Goal: Task Accomplishment & Management: Manage account settings

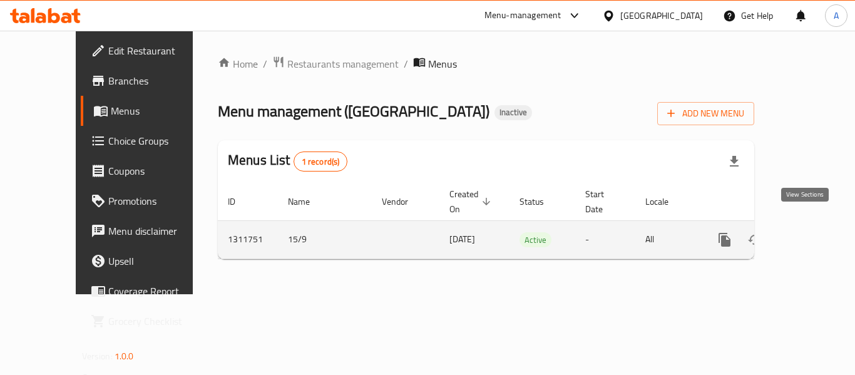
click at [808, 232] on icon "enhanced table" at bounding box center [815, 239] width 15 height 15
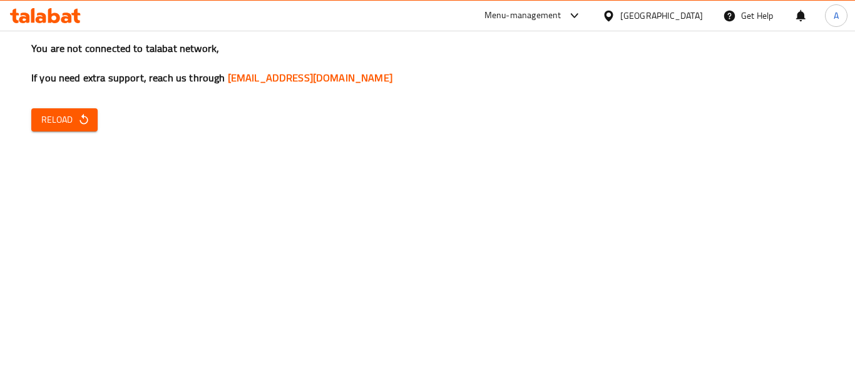
click at [66, 116] on span "Reload" at bounding box center [64, 120] width 46 height 16
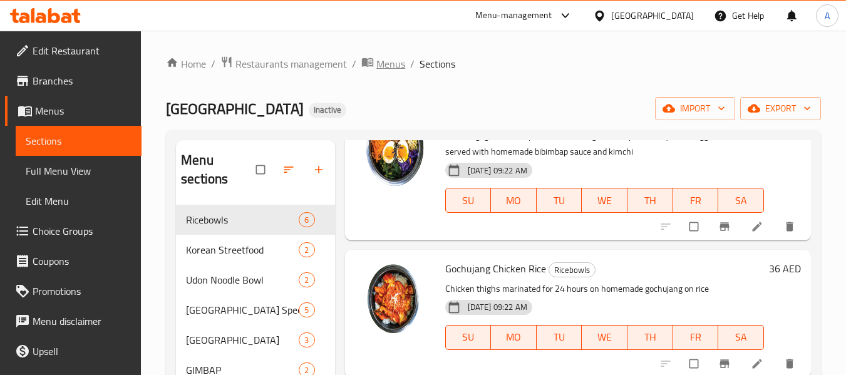
click at [379, 64] on span "Menus" at bounding box center [390, 63] width 29 height 15
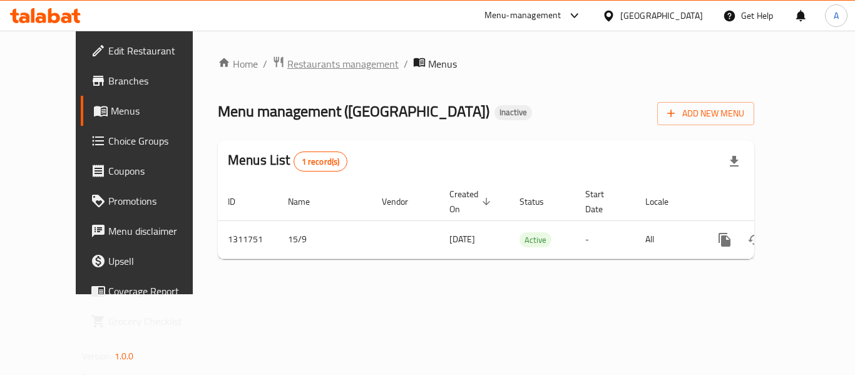
click at [287, 64] on span "Restaurants management" at bounding box center [342, 63] width 111 height 15
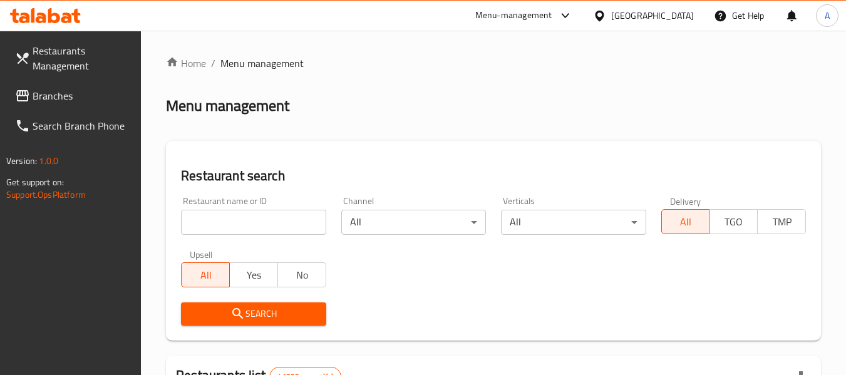
click at [81, 96] on span "Branches" at bounding box center [82, 95] width 99 height 15
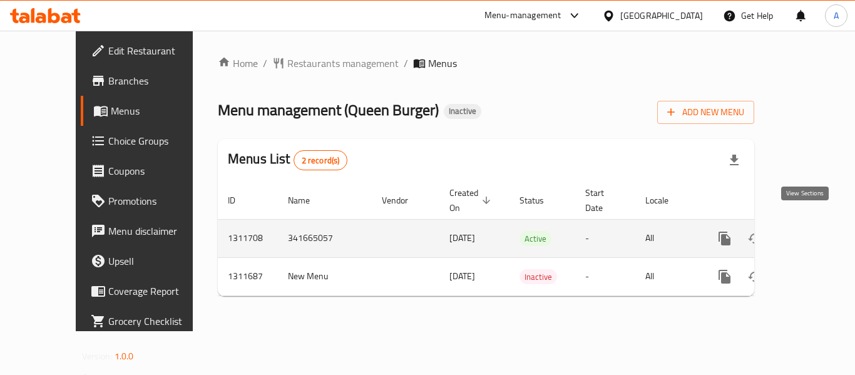
click at [812, 231] on icon "enhanced table" at bounding box center [815, 238] width 15 height 15
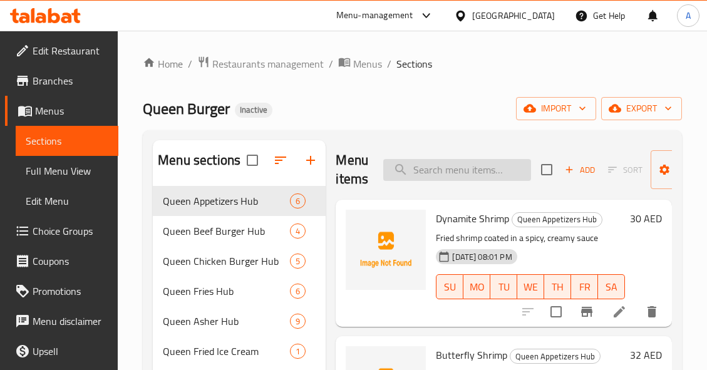
click at [443, 168] on input "search" at bounding box center [457, 170] width 148 height 22
paste input "7up"
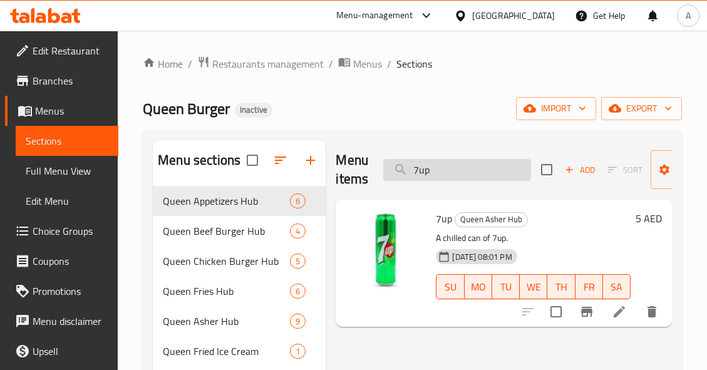
click at [475, 178] on input "7up" at bounding box center [457, 170] width 148 height 22
paste input "beef bacon jam"
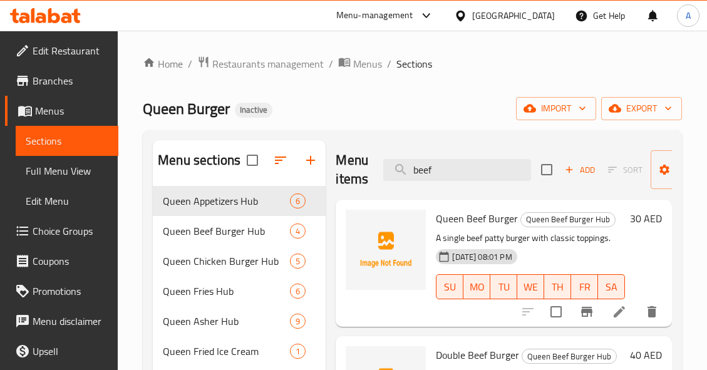
click at [479, 239] on p "A single beef patty burger with classic toppings." at bounding box center [530, 238] width 189 height 16
click at [483, 164] on input "beef" at bounding box center [457, 170] width 148 height 22
paste input "fries"
click at [483, 164] on input "beef fries" at bounding box center [457, 170] width 148 height 22
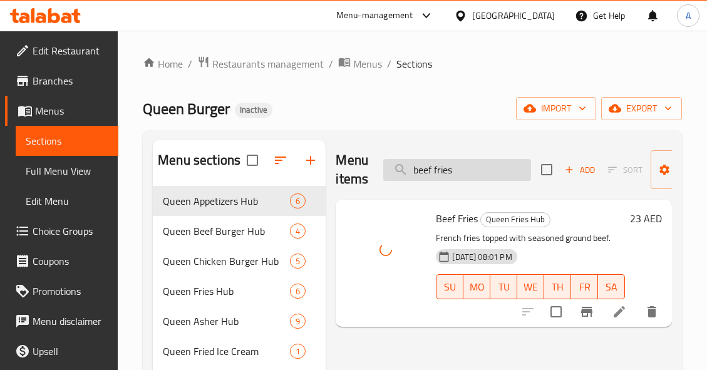
click at [508, 168] on input "beef fries" at bounding box center [457, 170] width 148 height 22
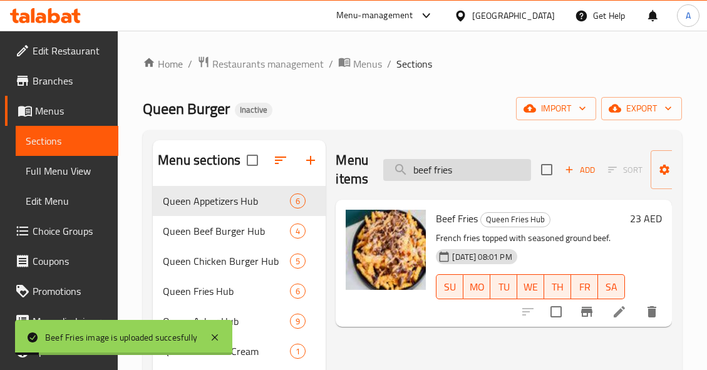
paste input "r cheetos burger"
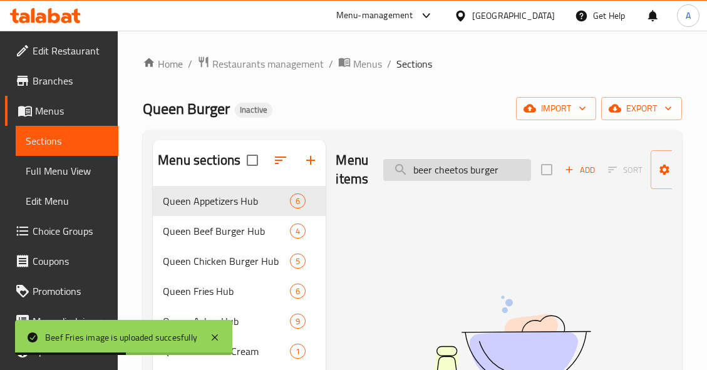
click at [475, 173] on input "beer cheetos burger" at bounding box center [457, 170] width 148 height 22
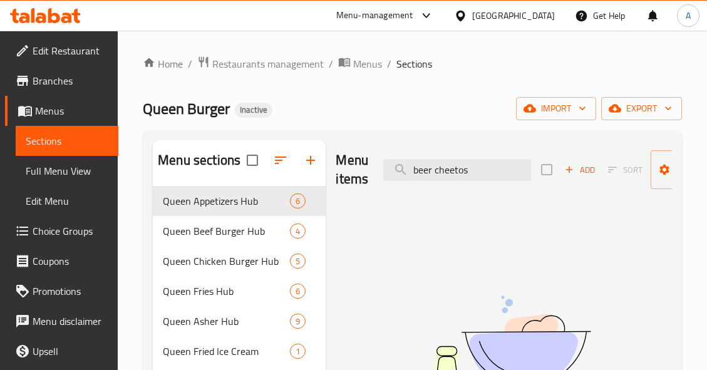
drag, startPoint x: 434, startPoint y: 169, endPoint x: 379, endPoint y: 175, distance: 56.1
click at [379, 175] on div "Menu items beer cheetos Add Sort Manage items" at bounding box center [504, 169] width 336 height 59
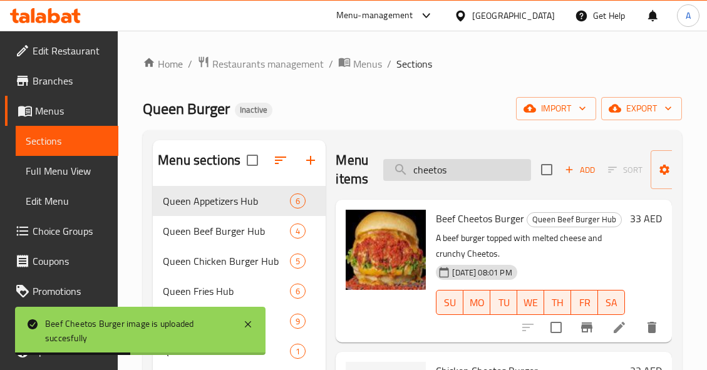
click at [492, 174] on input "cheetos" at bounding box center [457, 170] width 148 height 22
paste input "butter fly shrimp"
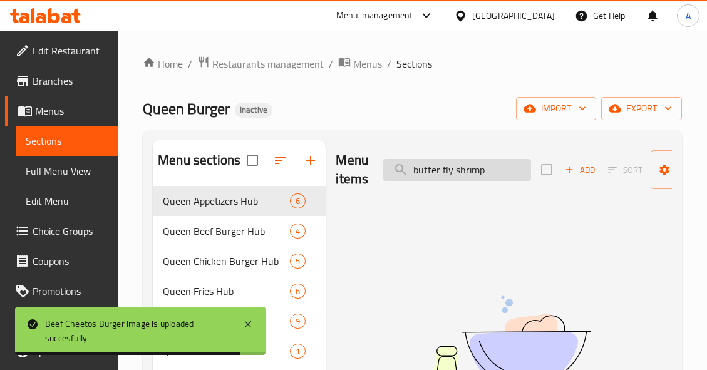
click at [469, 173] on input "butter fly shrimp" at bounding box center [457, 170] width 148 height 22
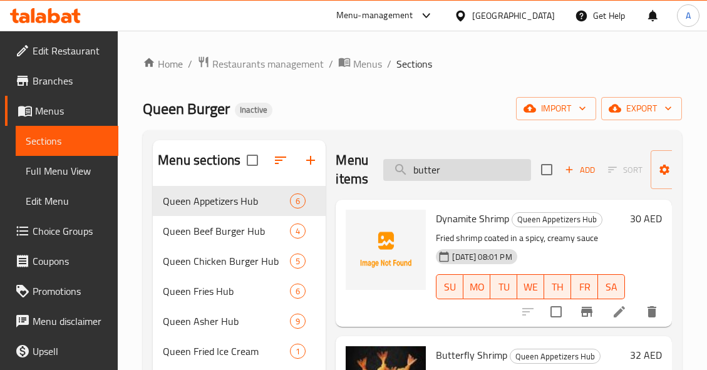
click at [506, 173] on input "butter" at bounding box center [457, 170] width 148 height 22
paste input "cheetos fries"
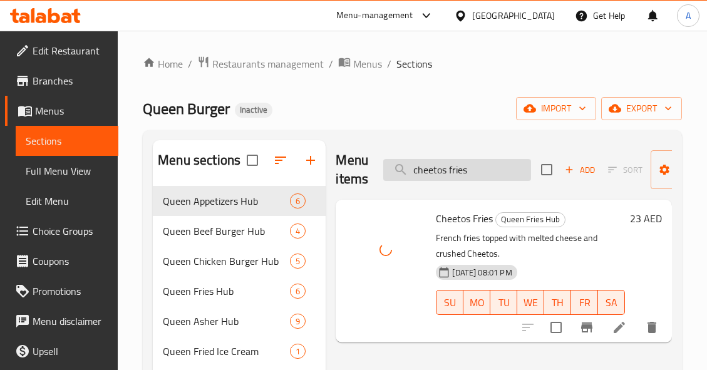
click at [496, 165] on input "cheetos fries" at bounding box center [457, 170] width 148 height 22
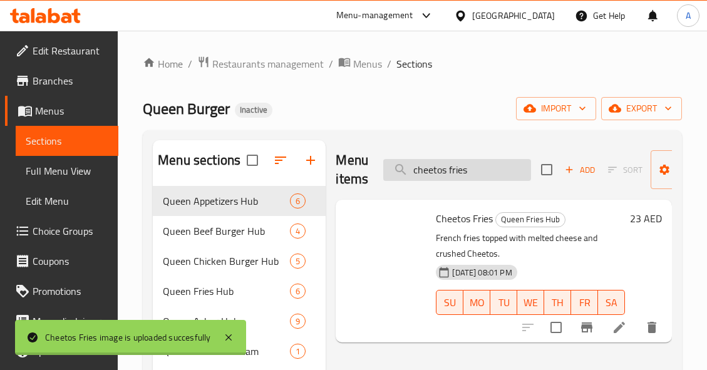
click at [496, 165] on input "cheetos fries" at bounding box center [457, 170] width 148 height 22
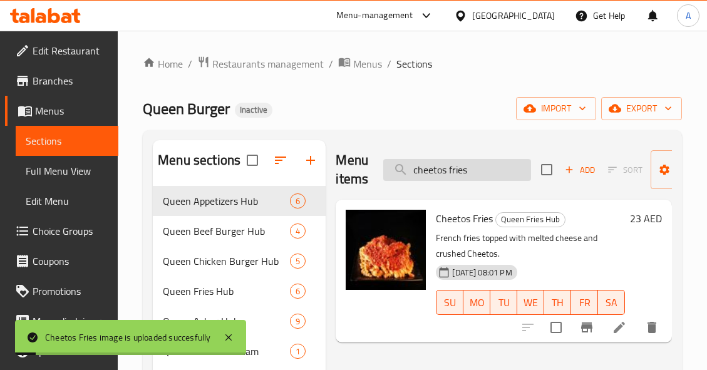
paste input "icken cheetos burger"
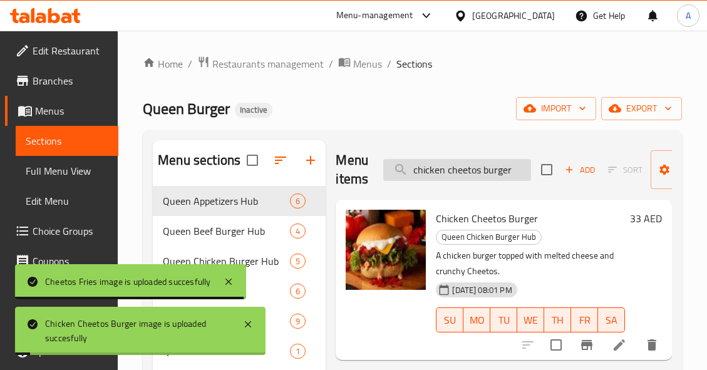
click at [514, 168] on input "chicken cheetos burger" at bounding box center [457, 170] width 148 height 22
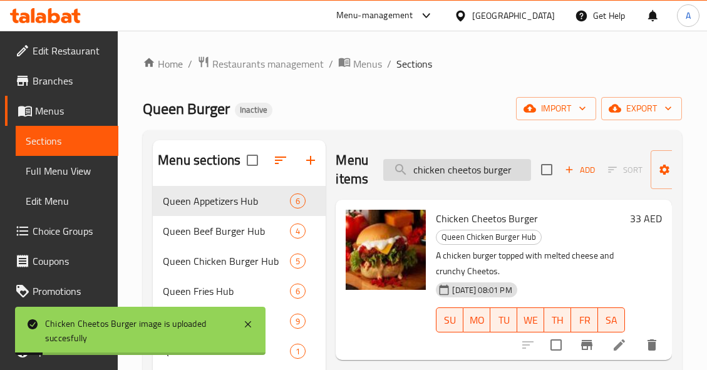
click at [514, 168] on input "chicken cheetos burger" at bounding box center [457, 170] width 148 height 22
paste input "fries"
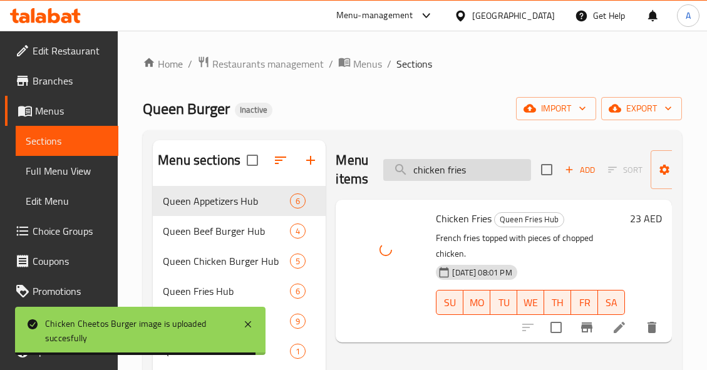
click at [511, 165] on input "chicken fries" at bounding box center [457, 170] width 148 height 22
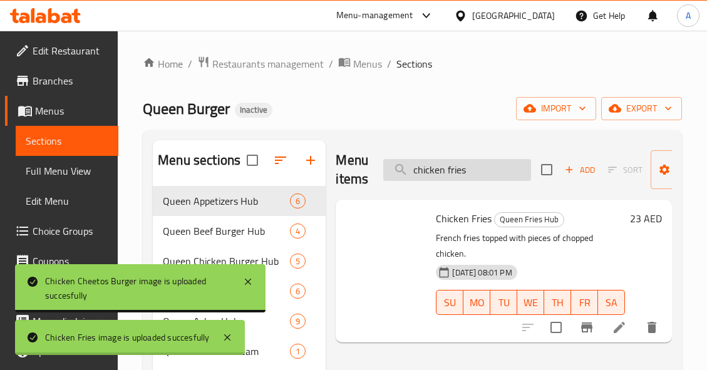
click at [511, 165] on input "chicken fries" at bounding box center [457, 170] width 148 height 22
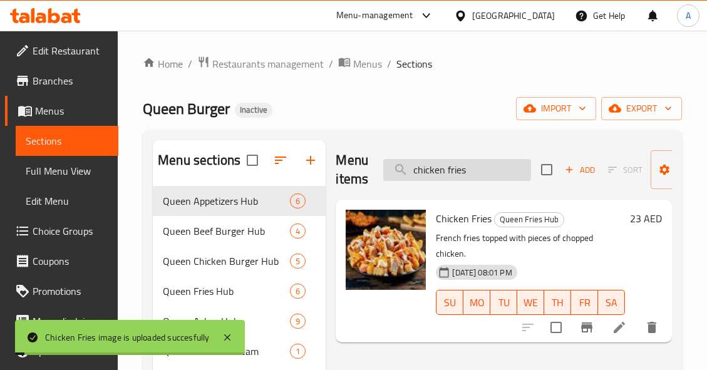
paste input "nugget"
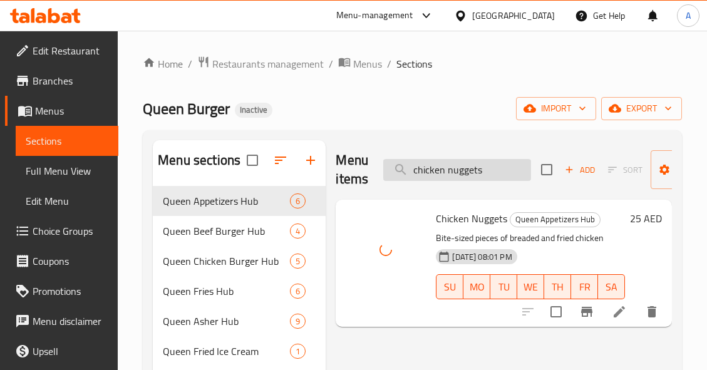
click at [490, 173] on input "chicken nuggets" at bounding box center [457, 170] width 148 height 22
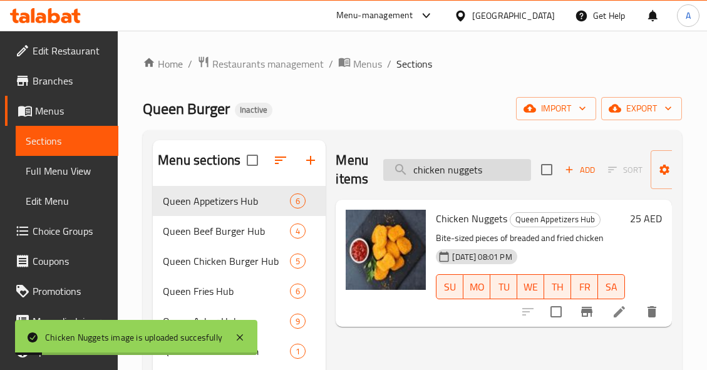
paste input "ocacola"
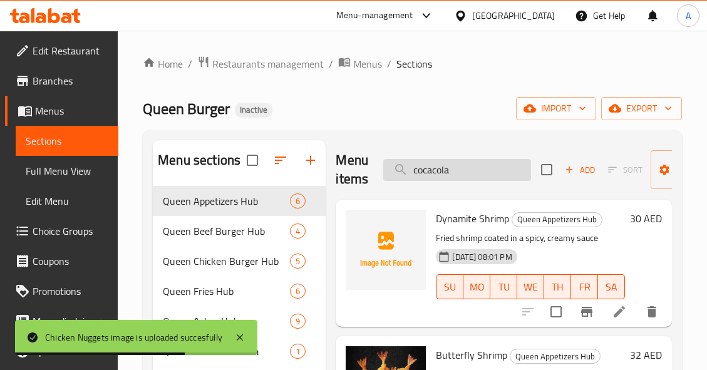
click at [433, 171] on input "cocacola" at bounding box center [457, 170] width 148 height 22
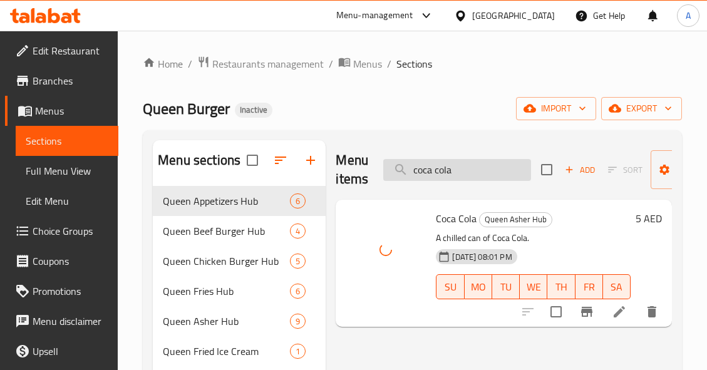
click at [501, 165] on input "coca cola" at bounding box center [457, 170] width 148 height 22
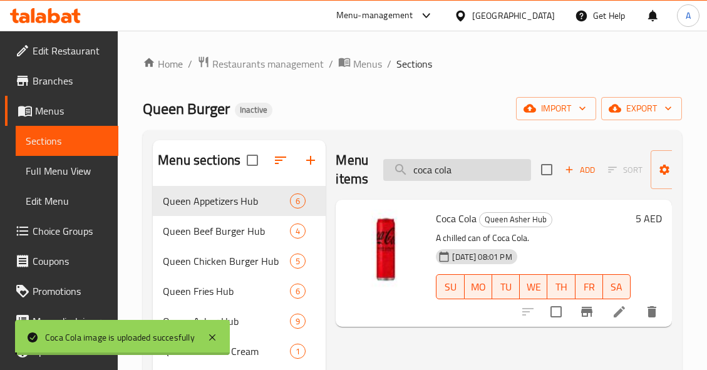
click at [501, 165] on input "coca cola" at bounding box center [457, 170] width 148 height 22
paste input "rispy chicken burger"
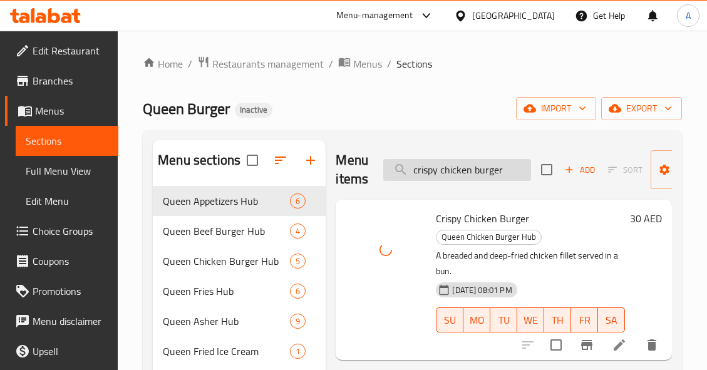
click at [515, 175] on input "crispy chicken burger" at bounding box center [457, 170] width 148 height 22
paste input "double beef"
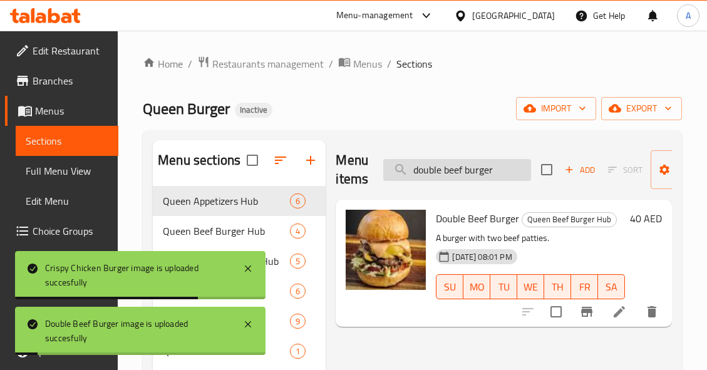
click at [514, 170] on input "double beef burger" at bounding box center [457, 170] width 148 height 22
paste input "chicken"
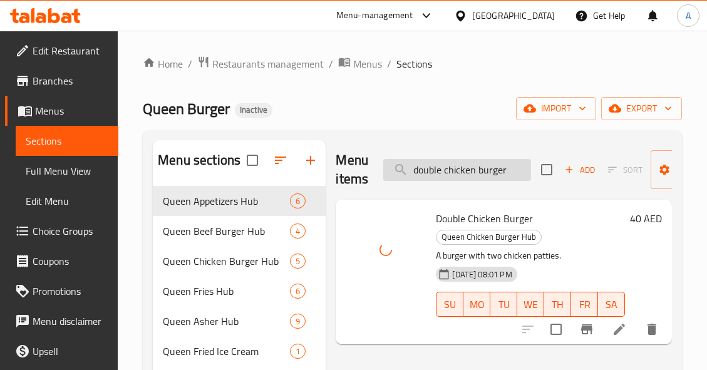
click at [510, 173] on input "double chicken burger" at bounding box center [457, 170] width 148 height 22
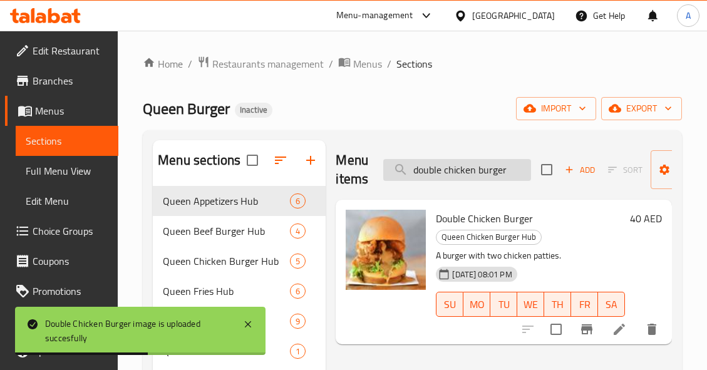
paste input "ynamic"
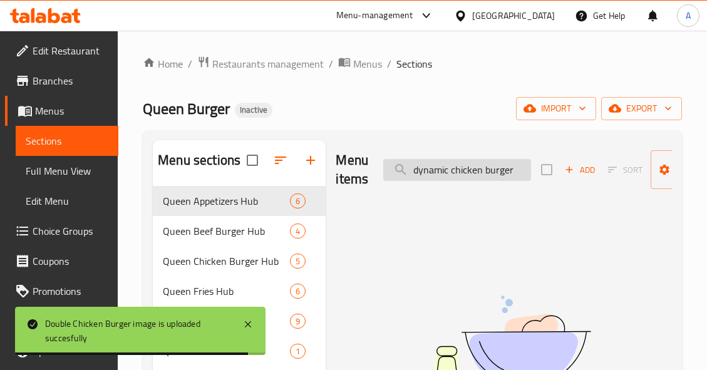
click at [510, 172] on input "dynamic chicken burger" at bounding box center [457, 170] width 148 height 22
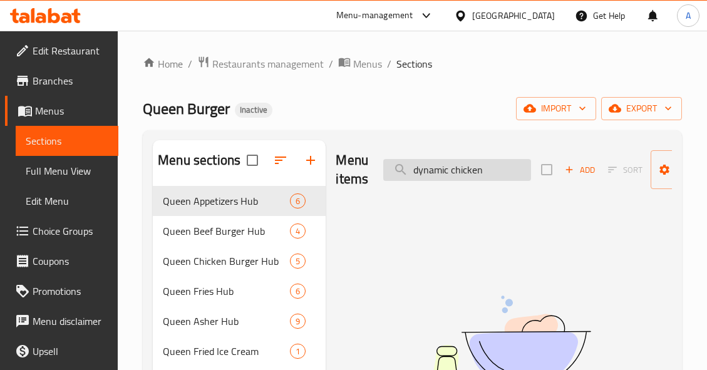
click at [463, 174] on input "dynamic chicken" at bounding box center [457, 170] width 148 height 22
type input "dynamic"
click at [466, 165] on input "dynamic" at bounding box center [457, 170] width 148 height 22
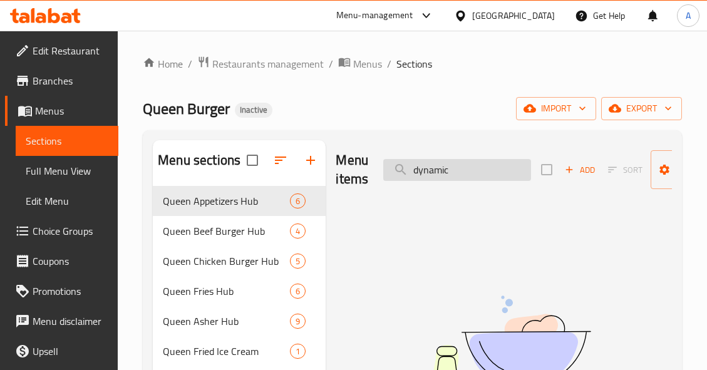
click at [466, 165] on input "dynamic" at bounding box center [457, 170] width 148 height 22
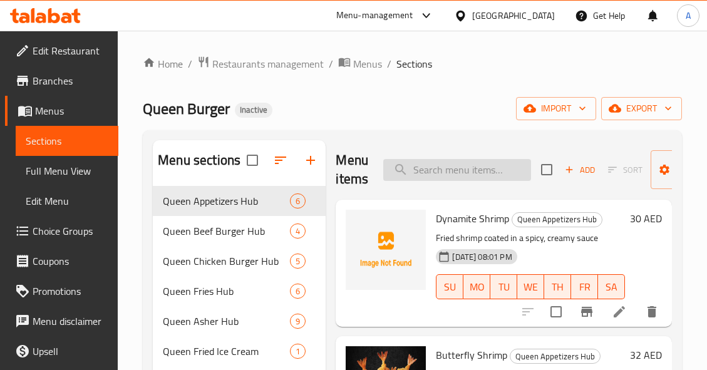
click at [496, 162] on input "search" at bounding box center [457, 170] width 148 height 22
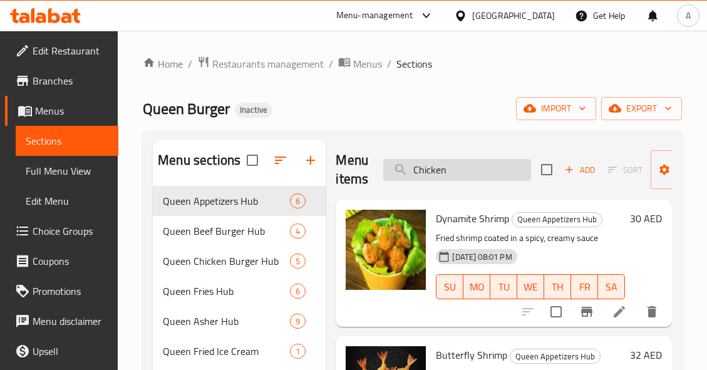
click at [513, 175] on input "Chicken" at bounding box center [457, 170] width 148 height 22
paste input "dynamic c"
click at [513, 175] on input "dynamic chicken" at bounding box center [457, 170] width 148 height 22
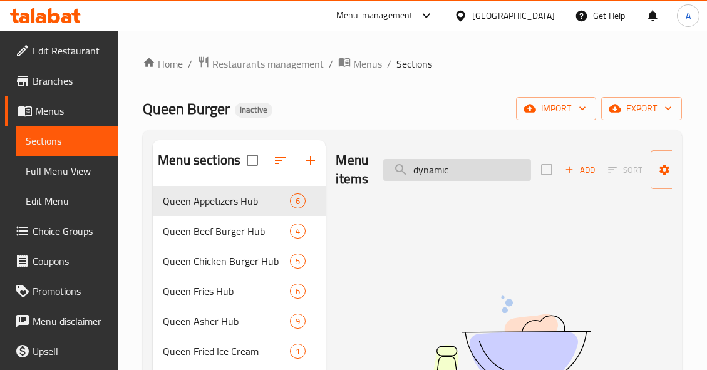
type input "dynamic"
click at [499, 163] on input "dynamic" at bounding box center [457, 170] width 148 height 22
click at [500, 163] on input "dynamic" at bounding box center [457, 170] width 148 height 22
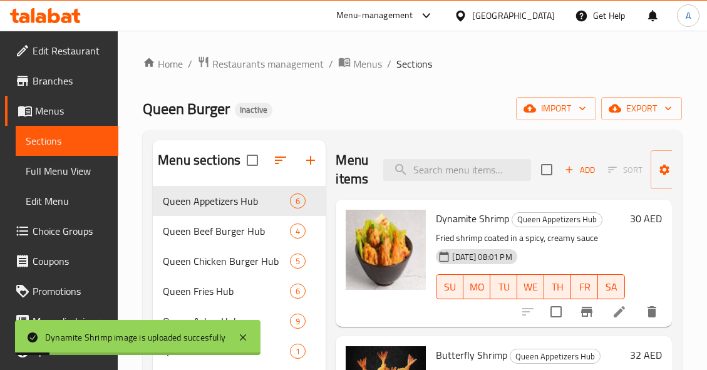
click at [505, 191] on div "Menu items Add Sort Manage items" at bounding box center [504, 169] width 336 height 59
click at [512, 177] on input "search" at bounding box center [457, 170] width 148 height 22
paste input "french fries"
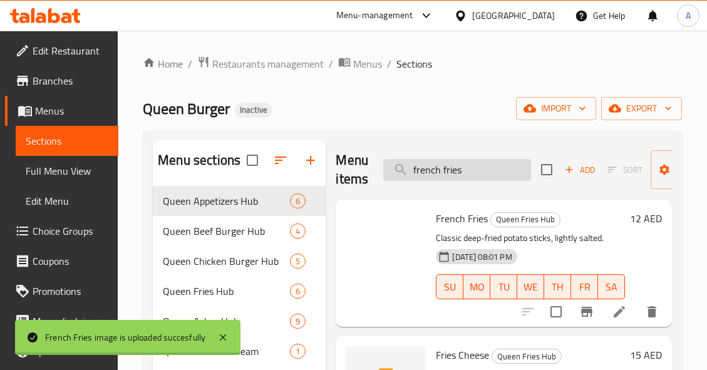
click at [485, 169] on input "french fries" at bounding box center [457, 170] width 148 height 22
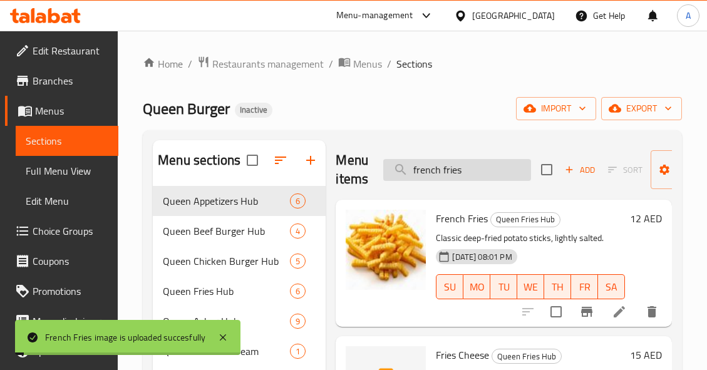
click at [485, 169] on input "french fries" at bounding box center [457, 170] width 148 height 22
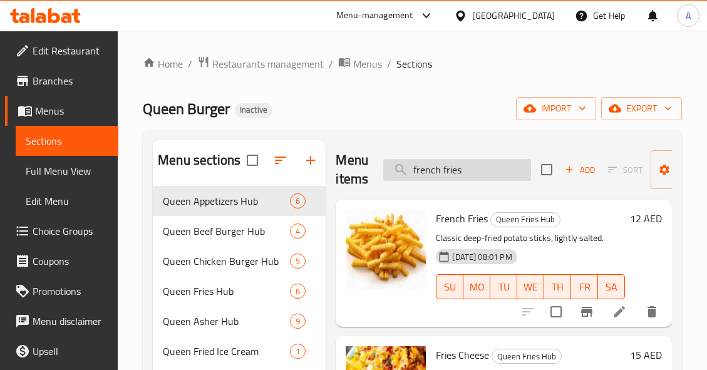
click at [493, 163] on input "french fries" at bounding box center [457, 170] width 148 height 22
paste input "ies cheese"
click at [493, 163] on input "fries cheese" at bounding box center [457, 170] width 148 height 22
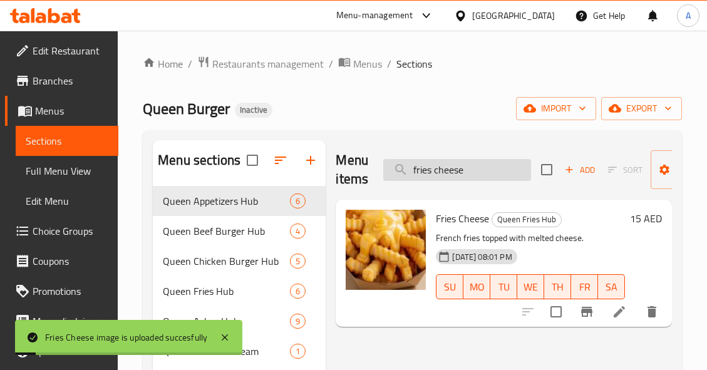
click at [512, 173] on input "fries cheese" at bounding box center [457, 170] width 148 height 22
paste input "souse"
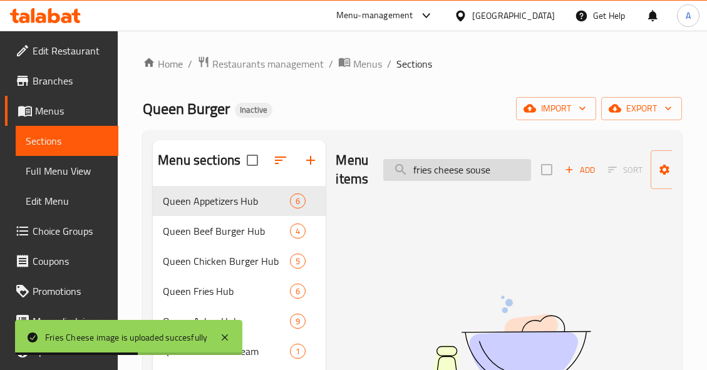
click at [483, 175] on input "fries cheese souse" at bounding box center [457, 170] width 148 height 22
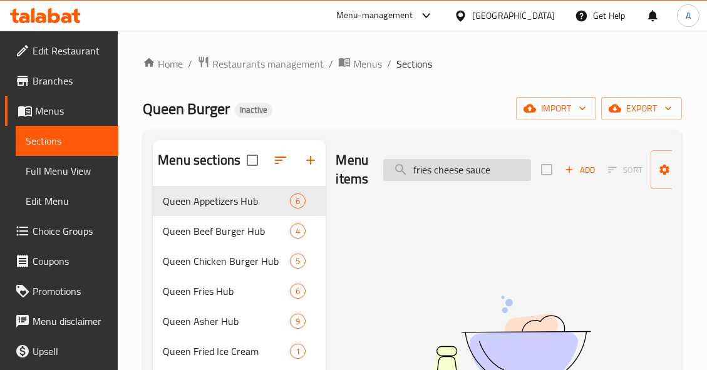
drag, startPoint x: 469, startPoint y: 170, endPoint x: 454, endPoint y: 172, distance: 15.1
click at [454, 172] on input "fries cheese sauce" at bounding box center [457, 170] width 148 height 22
click at [465, 169] on input "fries cheese sauce" at bounding box center [457, 170] width 148 height 22
drag, startPoint x: 470, startPoint y: 168, endPoint x: 452, endPoint y: 172, distance: 17.9
click at [452, 172] on input "fries cheese sauce" at bounding box center [457, 170] width 148 height 22
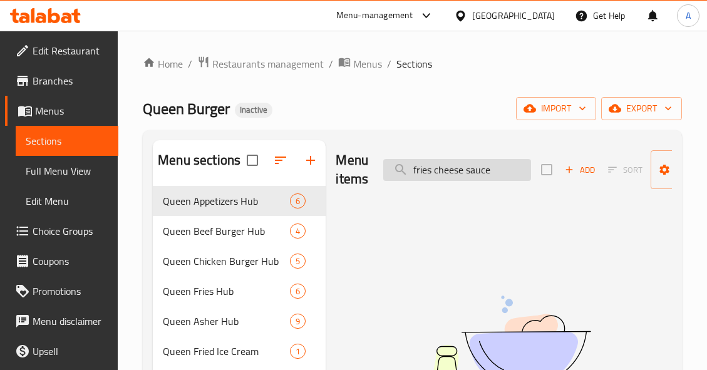
click at [462, 171] on input "fries cheese sauce" at bounding box center [457, 170] width 148 height 22
click at [467, 167] on input "fries cheese sauce" at bounding box center [457, 170] width 148 height 22
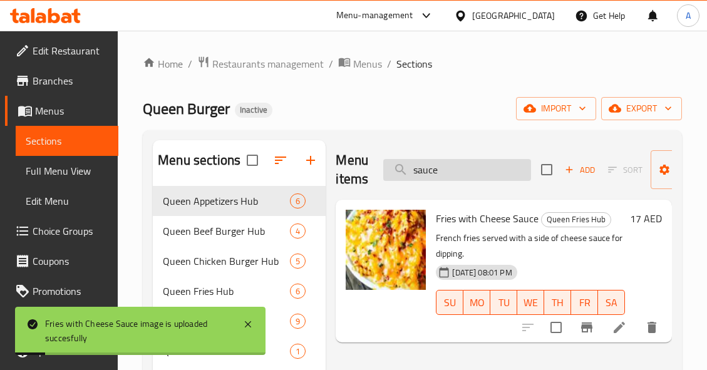
click at [502, 176] on input "sauce" at bounding box center [457, 170] width 148 height 22
paste input "mojito blue legon"
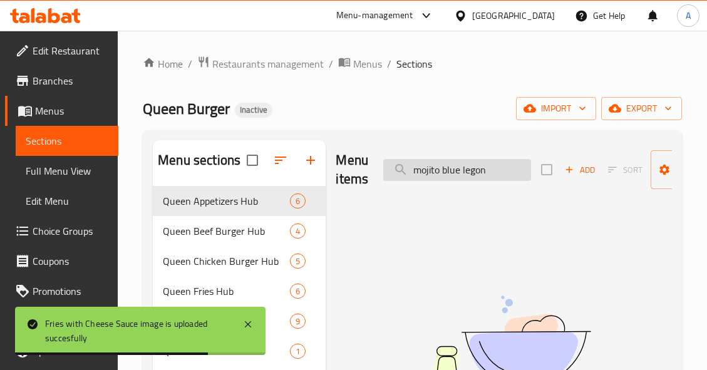
drag, startPoint x: 444, startPoint y: 170, endPoint x: 521, endPoint y: 170, distance: 77.0
click at [521, 170] on input "mojito blue legon" at bounding box center [457, 170] width 148 height 22
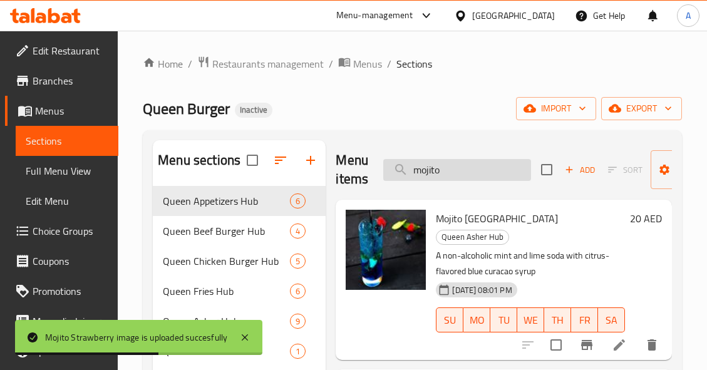
click at [450, 160] on input "mojito" at bounding box center [457, 170] width 148 height 22
paste input "untain dew"
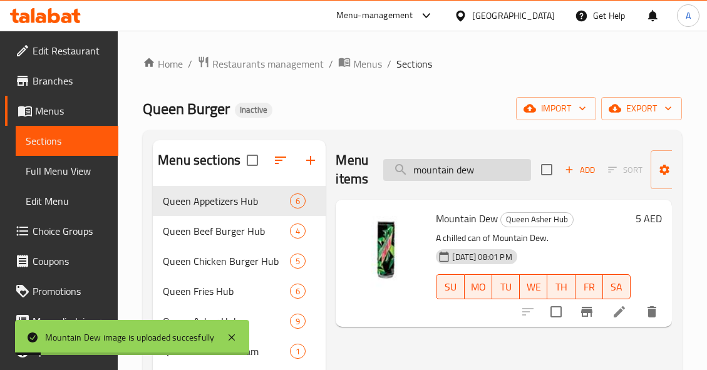
click at [486, 166] on input "mountain dew" at bounding box center [457, 170] width 148 height 22
paste input "orange juice"
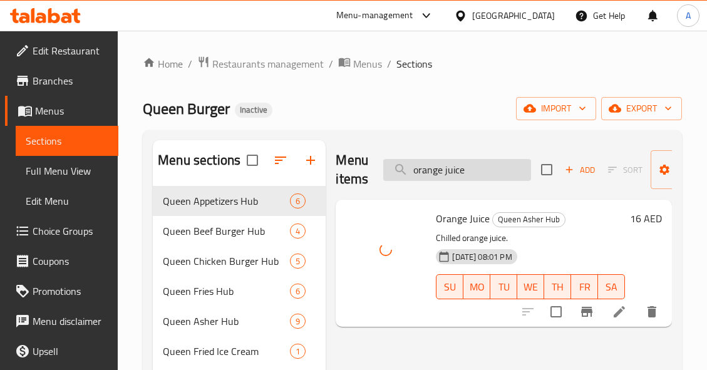
click at [465, 173] on input "orange juice" at bounding box center [457, 170] width 148 height 22
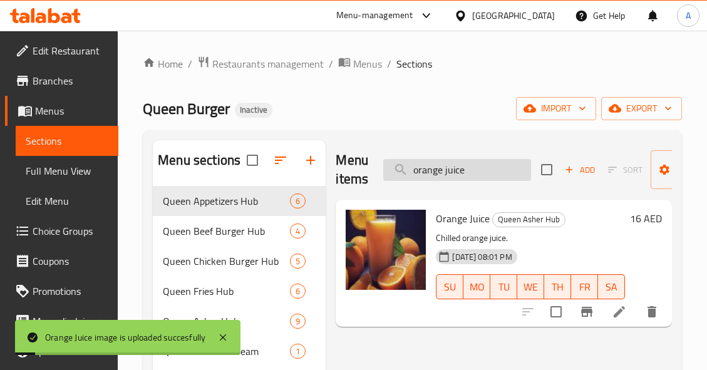
paste input "pepsi"
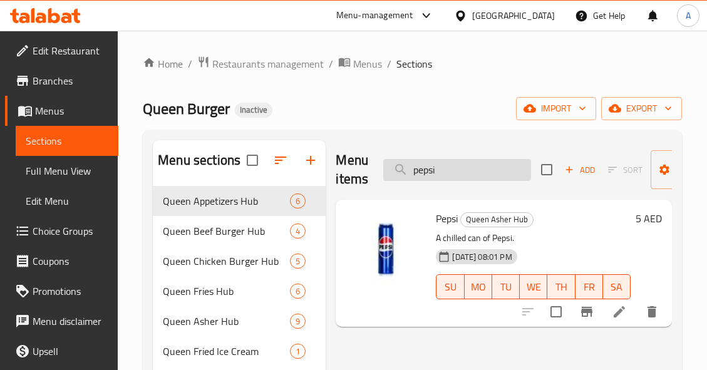
click at [456, 170] on input "pepsi" at bounding box center [457, 170] width 148 height 22
paste input "oupers"
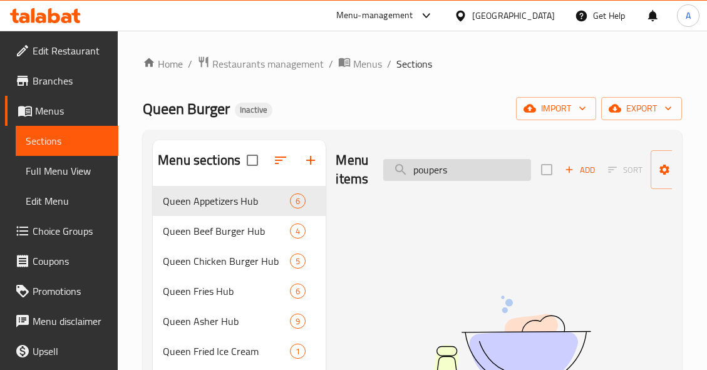
click at [456, 170] on input "poupers" at bounding box center [457, 170] width 148 height 22
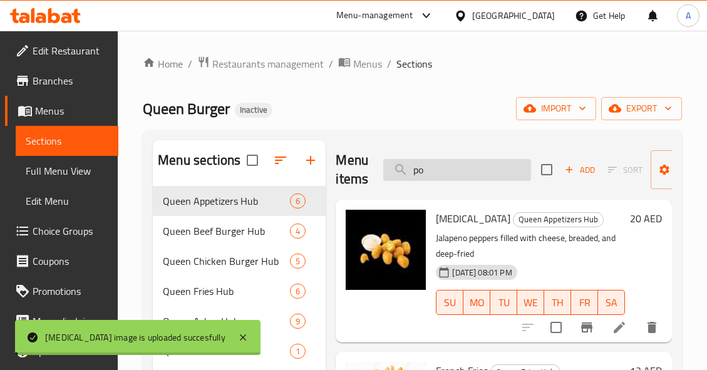
click at [480, 172] on input "po" at bounding box center [457, 170] width 148 height 22
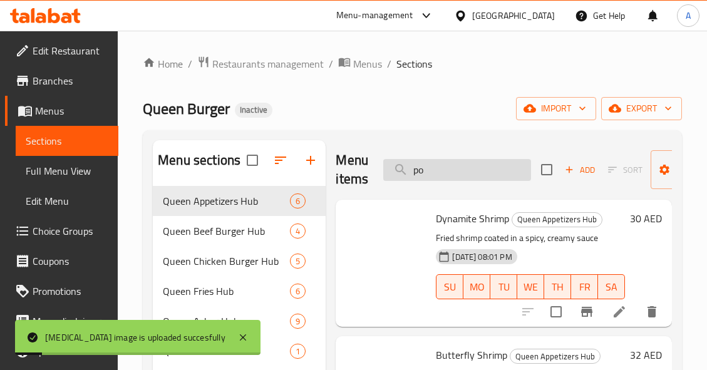
paste input "queen beef burger"
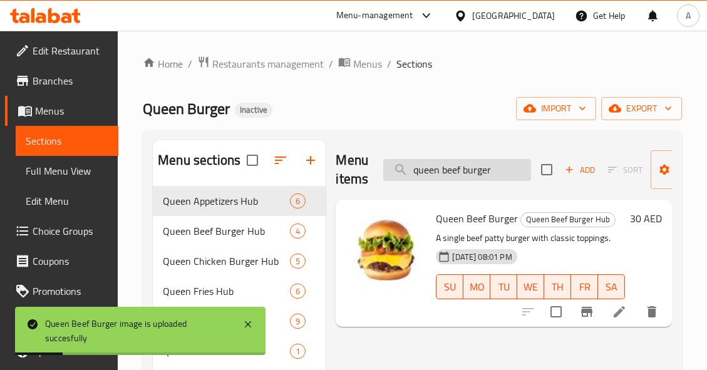
click at [456, 178] on input "queen beef burger" at bounding box center [457, 170] width 148 height 22
paste input "chicken"
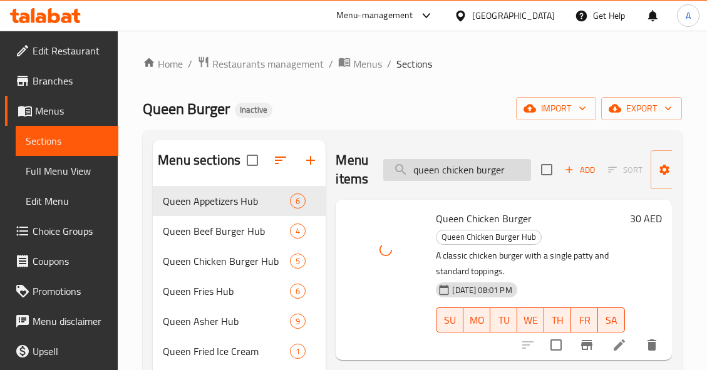
click at [512, 168] on input "queen chicken burger" at bounding box center [457, 170] width 148 height 22
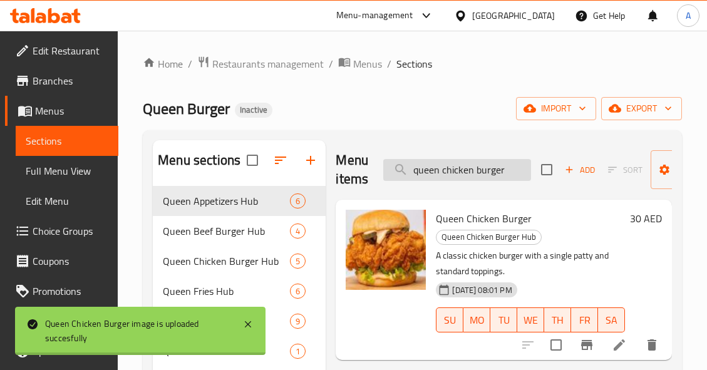
click at [512, 168] on input "queen chicken burger" at bounding box center [457, 170] width 148 height 22
paste input "fried ice cream"
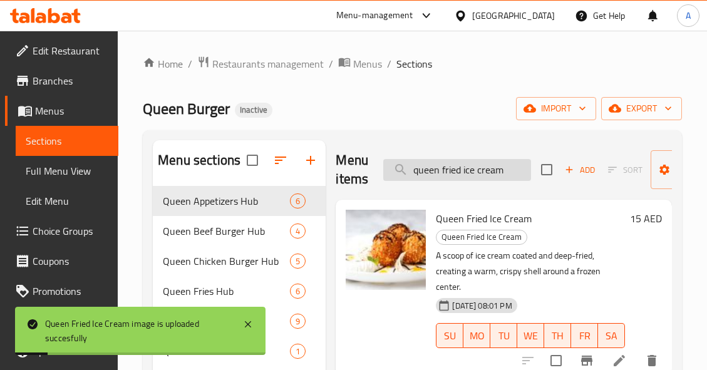
click at [510, 172] on input "queen fried ice cream" at bounding box center [457, 170] width 148 height 22
paste input "truffle flat burger"
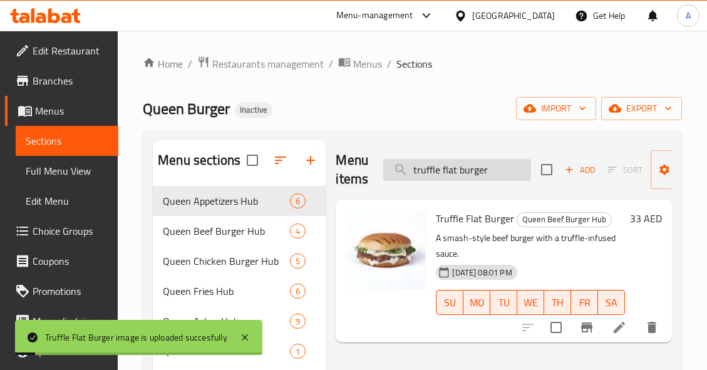
click at [503, 173] on input "truffle flat burger" at bounding box center [457, 170] width 148 height 22
paste input "wat"
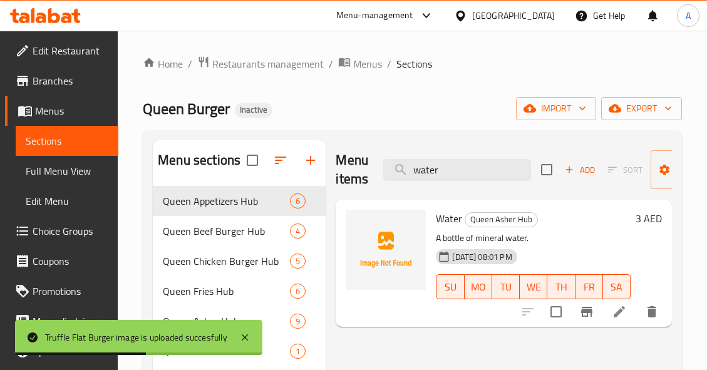
type input "water"
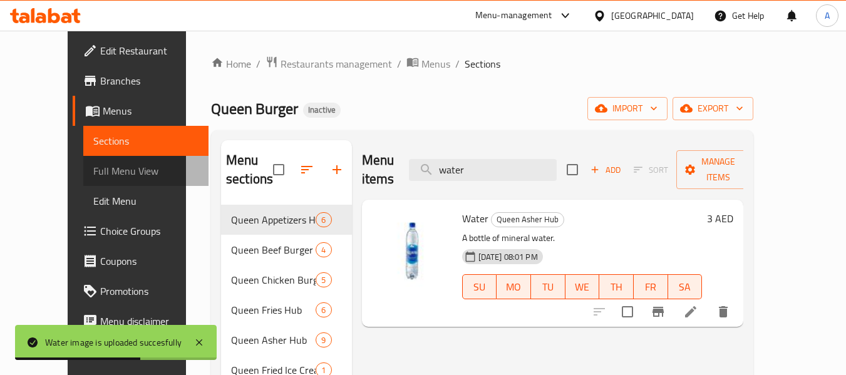
click at [103, 168] on span "Full Menu View" at bounding box center [146, 170] width 106 height 15
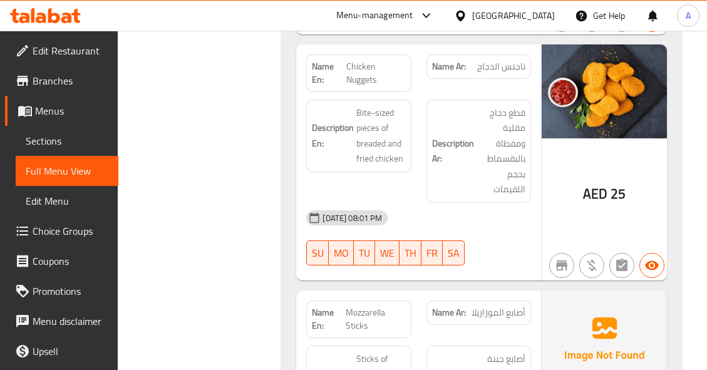
scroll to position [1002, 0]
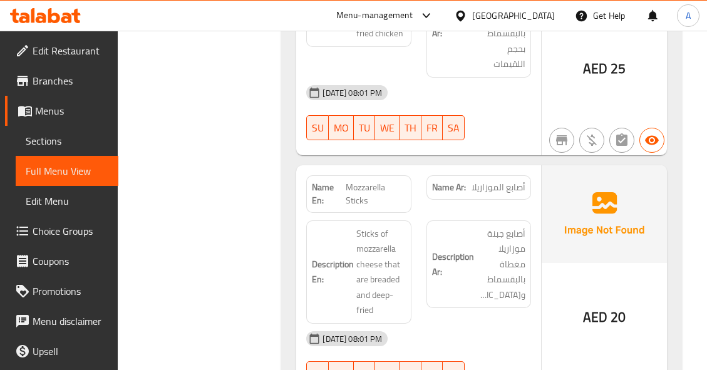
click at [380, 192] on span "Mozzarella Sticks" at bounding box center [376, 194] width 60 height 26
copy span "Mozzarella Sticks"
click at [468, 215] on div "Description Ar: أصابع جبنة موزاريلا مغطاة بالبقسماط ومقلية." at bounding box center [479, 272] width 120 height 118
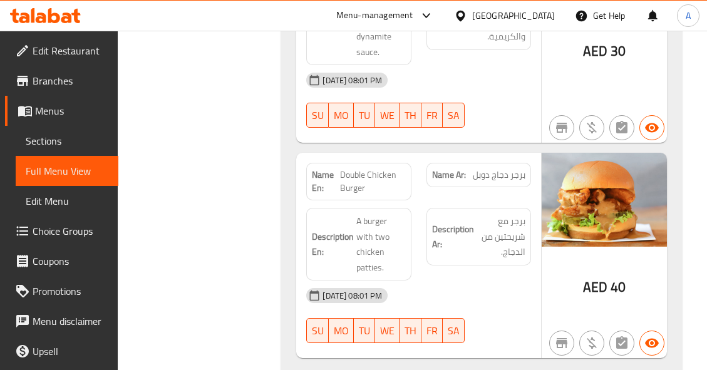
scroll to position [3318, 0]
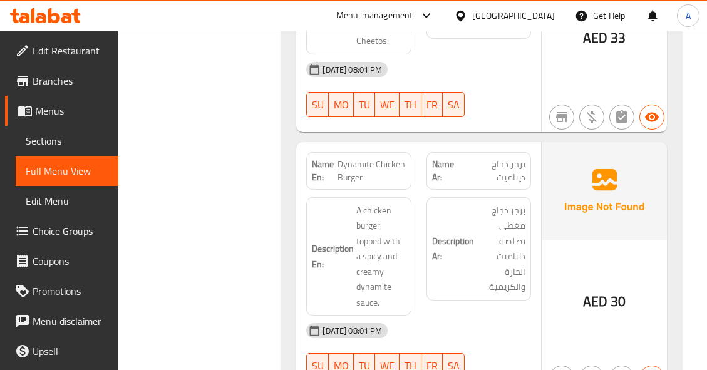
click at [385, 180] on span "Dynamite Chicken Burger" at bounding box center [371, 171] width 68 height 26
copy span "Dynamite Chicken Burger"
click at [362, 184] on span "Dynamite Chicken Burger" at bounding box center [371, 171] width 68 height 26
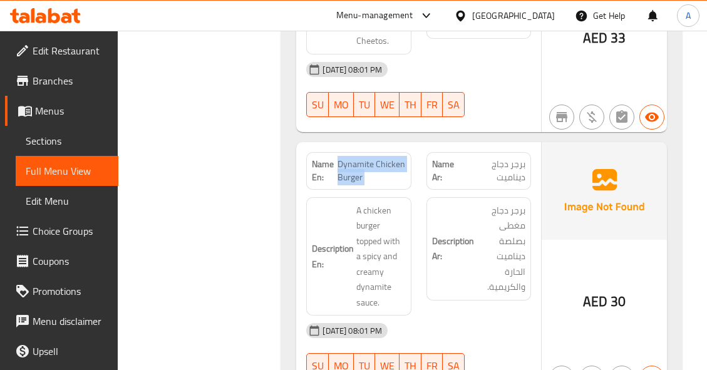
click at [362, 184] on span "Dynamite Chicken Burger" at bounding box center [371, 171] width 68 height 26
click at [364, 173] on span "Dynamite Chicken Burger" at bounding box center [371, 171] width 68 height 26
click at [360, 181] on span "Dynamite Chicken Burger" at bounding box center [371, 171] width 68 height 26
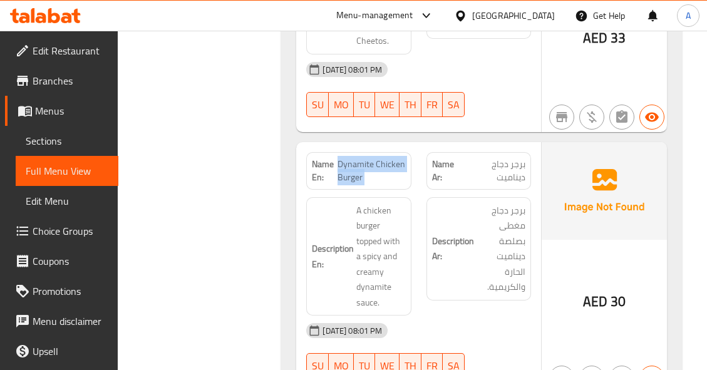
click at [360, 181] on span "Dynamite Chicken Burger" at bounding box center [371, 171] width 68 height 26
click at [361, 181] on span "Dynamite Chicken Burger" at bounding box center [371, 171] width 68 height 26
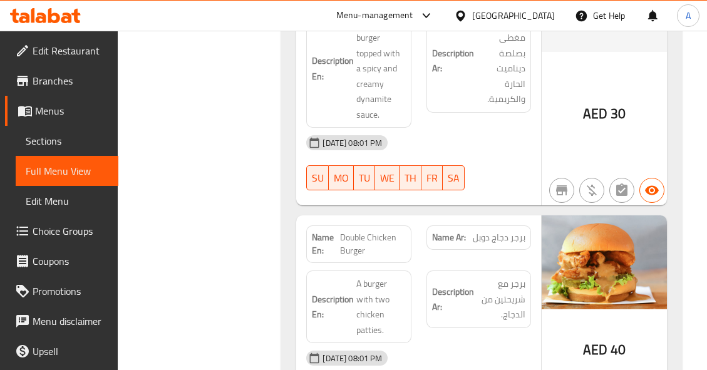
scroll to position [3631, 0]
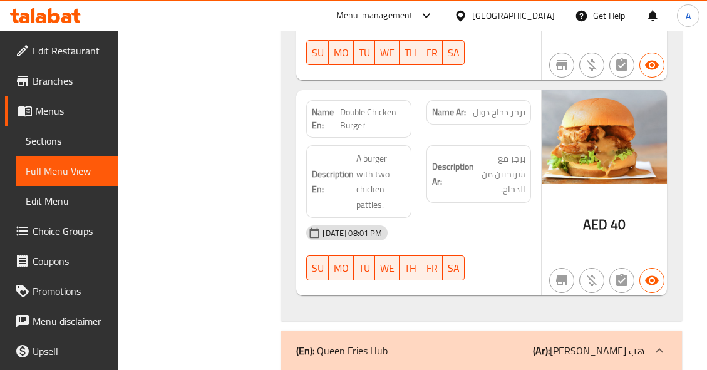
click at [527, 239] on div "14-09-2025 08:01 PM" at bounding box center [419, 233] width 240 height 30
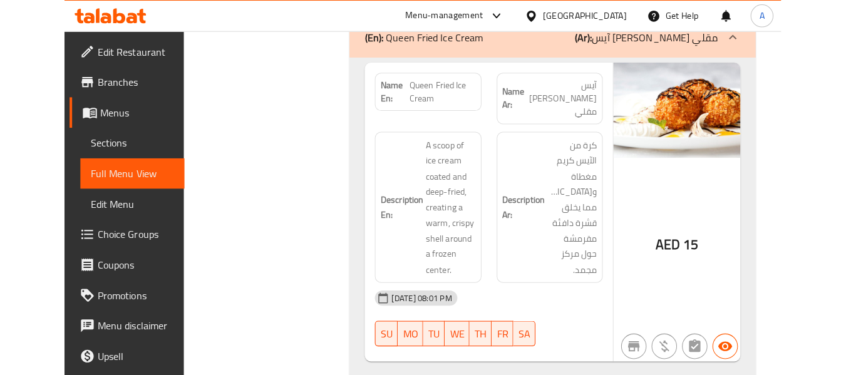
scroll to position [5838, 0]
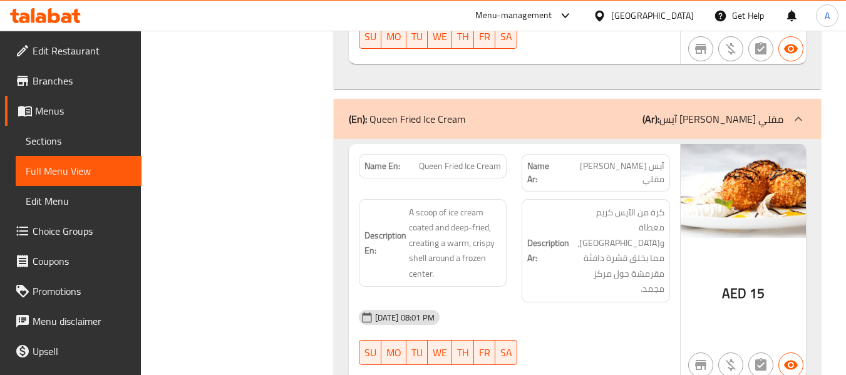
click at [66, 172] on span "Full Menu View" at bounding box center [79, 170] width 106 height 15
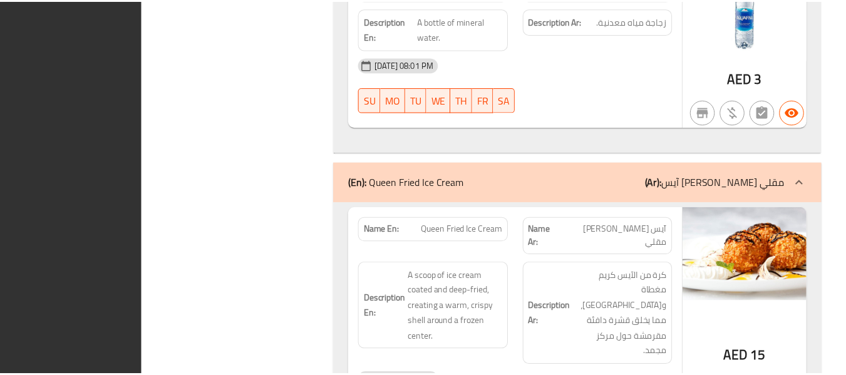
scroll to position [5807, 0]
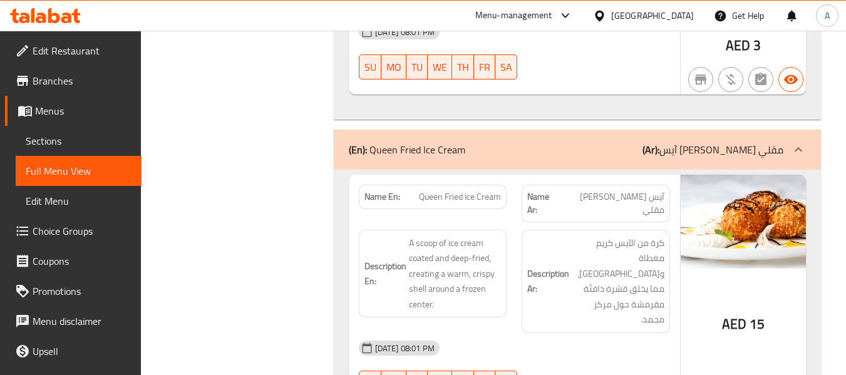
click at [674, 13] on div "[GEOGRAPHIC_DATA]" at bounding box center [652, 16] width 83 height 14
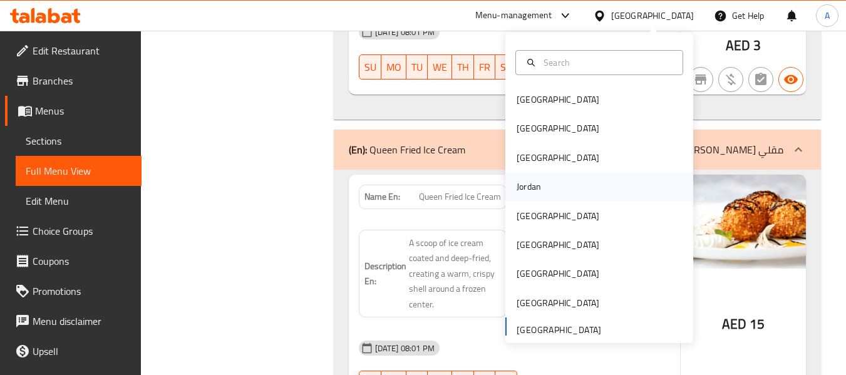
click at [517, 189] on div "Jordan" at bounding box center [529, 187] width 24 height 14
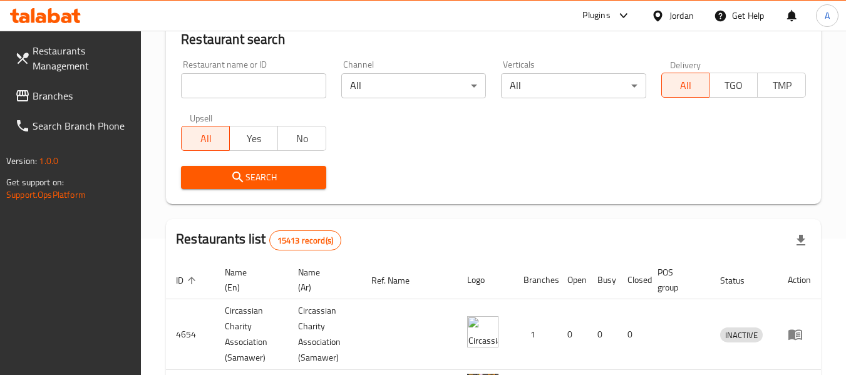
scroll to position [625, 0]
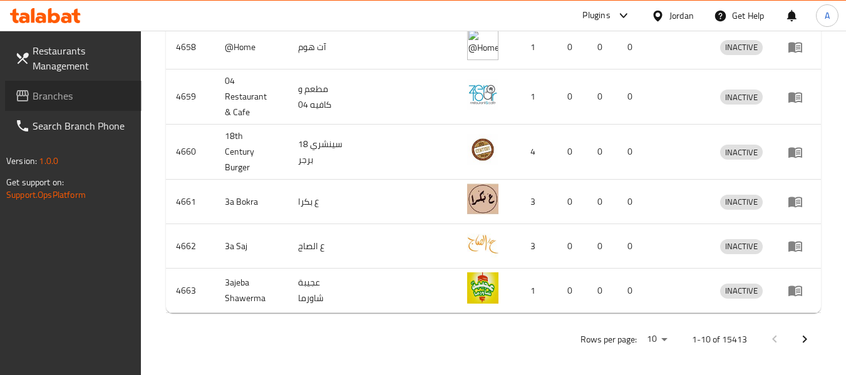
click at [66, 101] on span "Branches" at bounding box center [82, 95] width 99 height 15
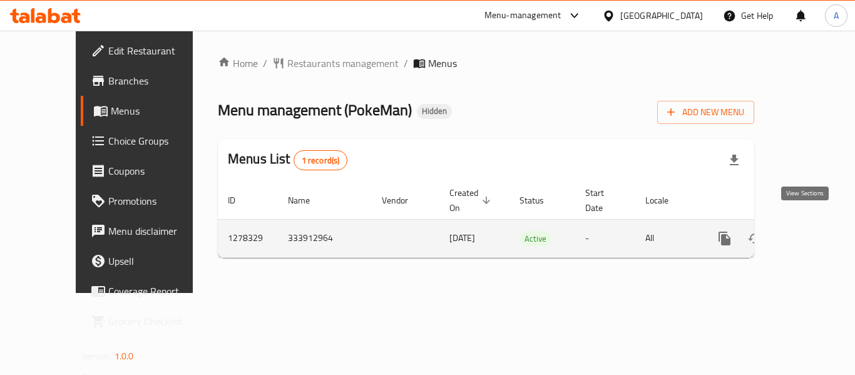
click at [813, 224] on link "enhanced table" at bounding box center [815, 239] width 30 height 30
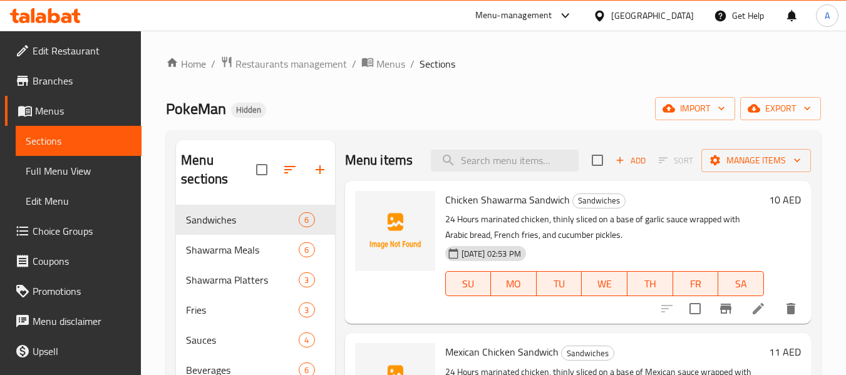
click at [69, 49] on span "Edit Restaurant" at bounding box center [82, 50] width 99 height 15
